Goal: Use online tool/utility

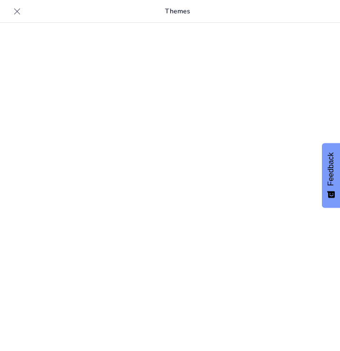
type input "AK Cola: The British Alternative to the Cola Giants"
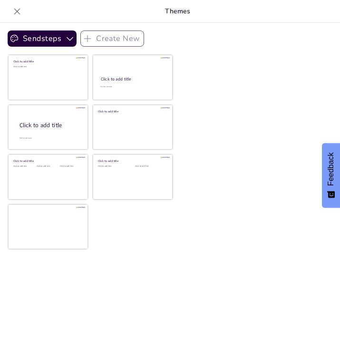
checkbox input "true"
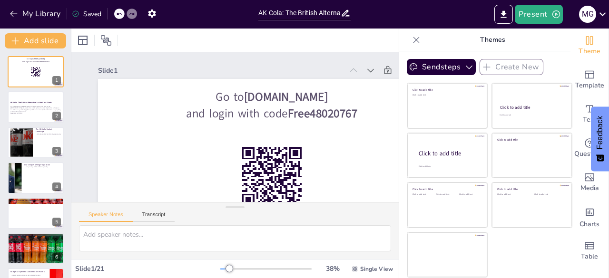
checkbox input "true"
click at [340, 11] on icon "button" at bounding box center [556, 15] width 10 height 10
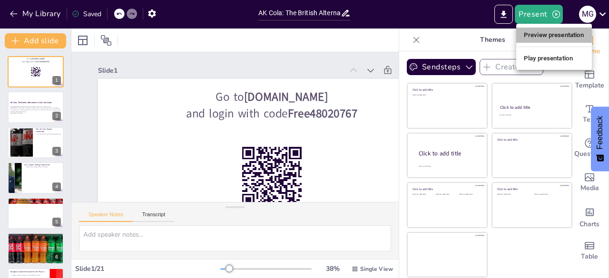
click at [340, 39] on li "Preview presentation" at bounding box center [554, 35] width 76 height 15
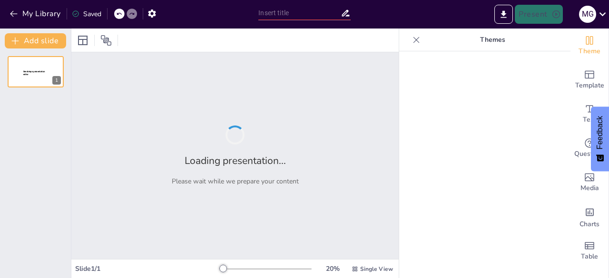
type input "AK Cola: The British Alternative to the Cola Giants"
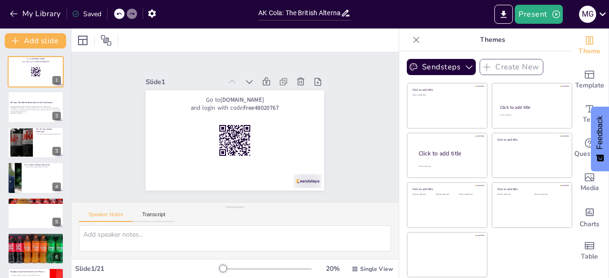
checkbox input "true"
